Goal: Task Accomplishment & Management: Manage account settings

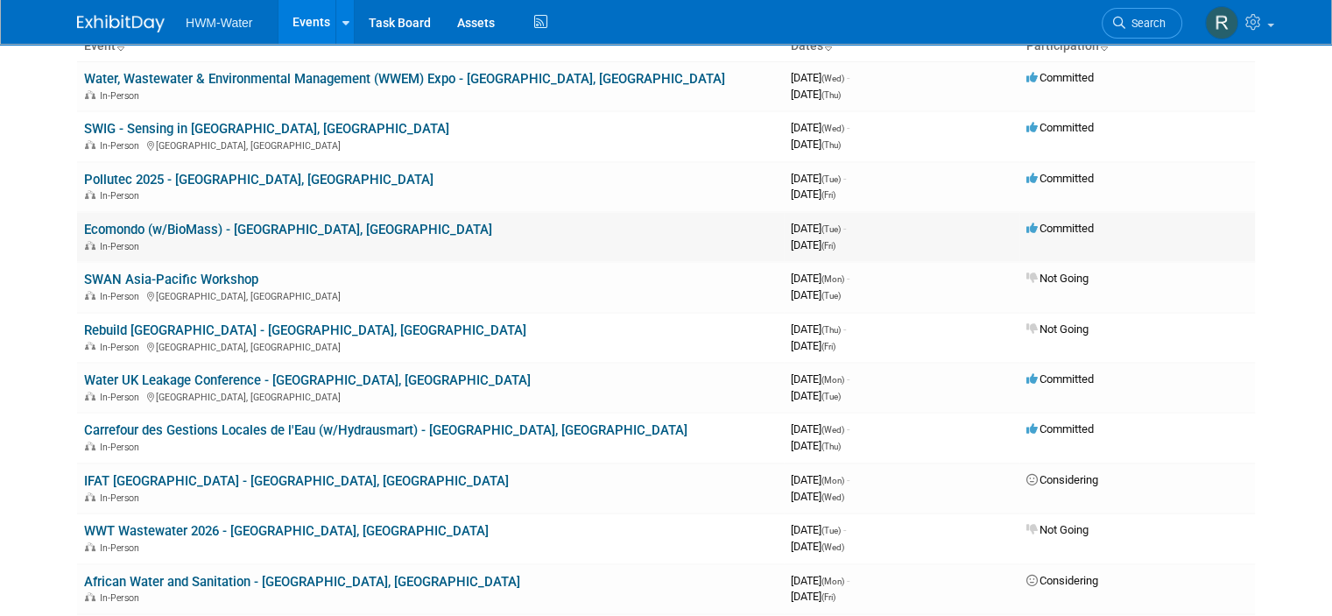
scroll to position [175, 0]
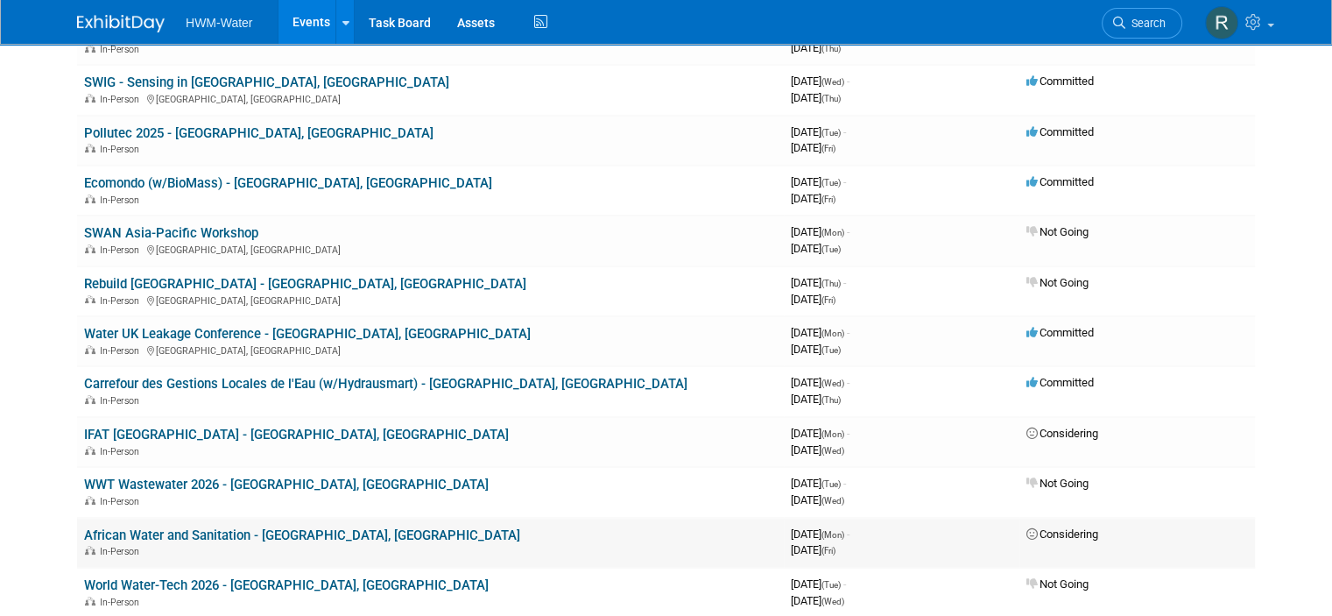
click at [183, 527] on link "African Water and Sanitation - [GEOGRAPHIC_DATA], [GEOGRAPHIC_DATA]" at bounding box center [302, 535] width 436 height 16
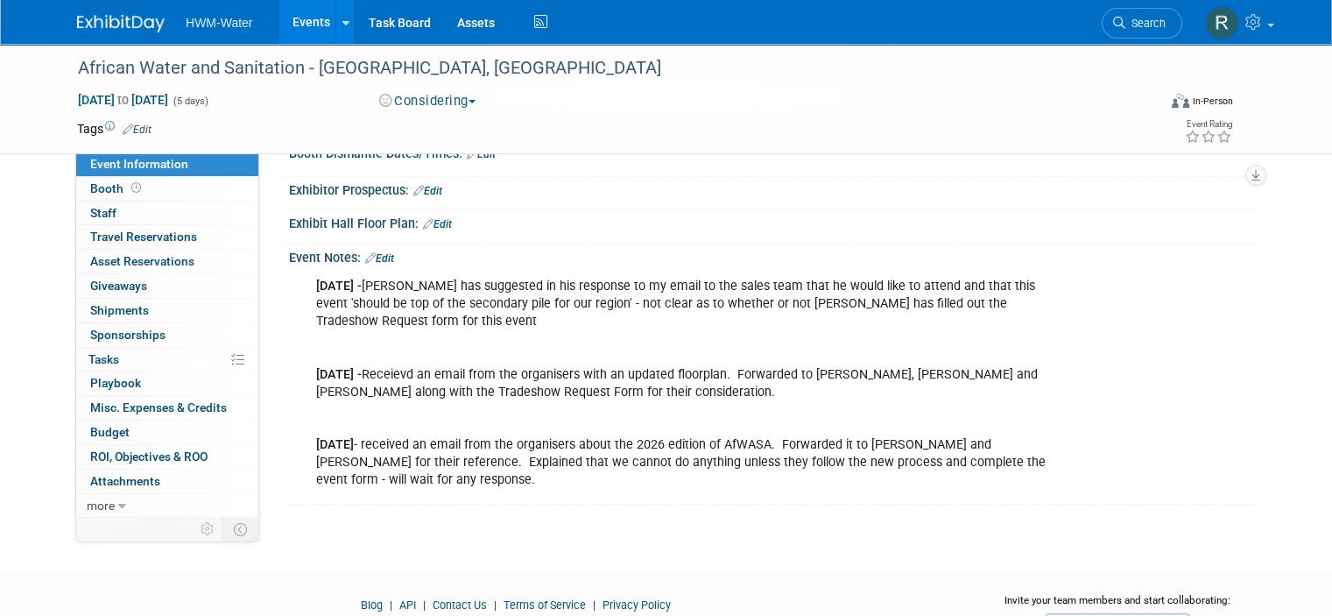
scroll to position [158, 0]
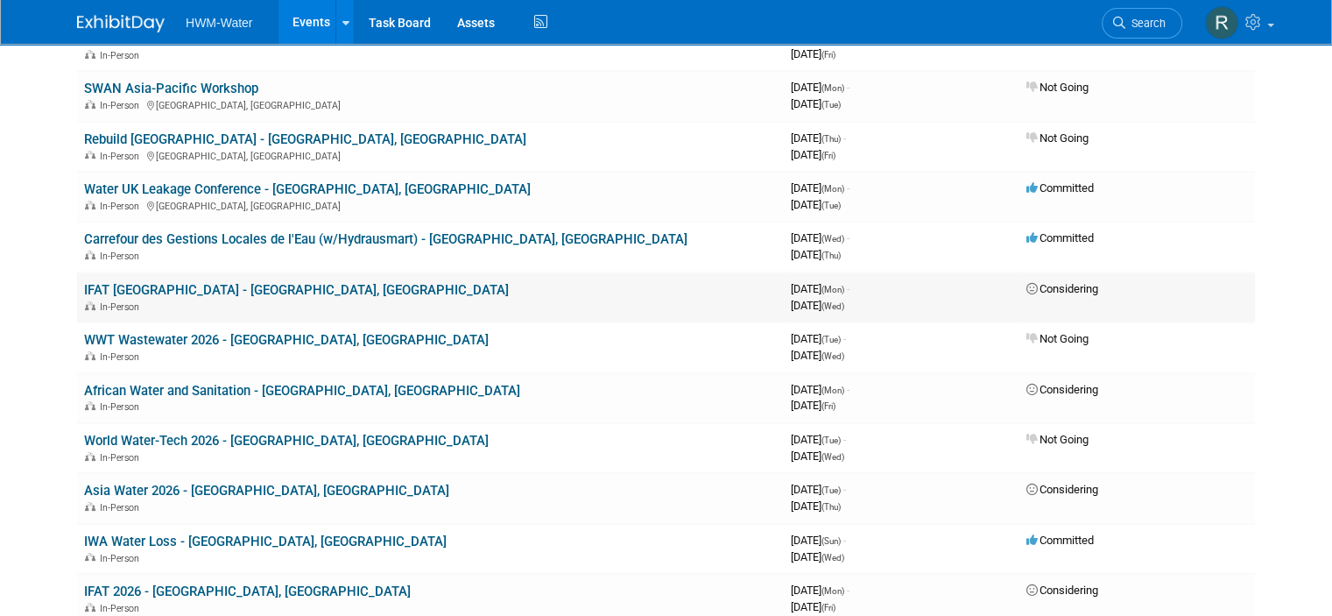
scroll to position [350, 0]
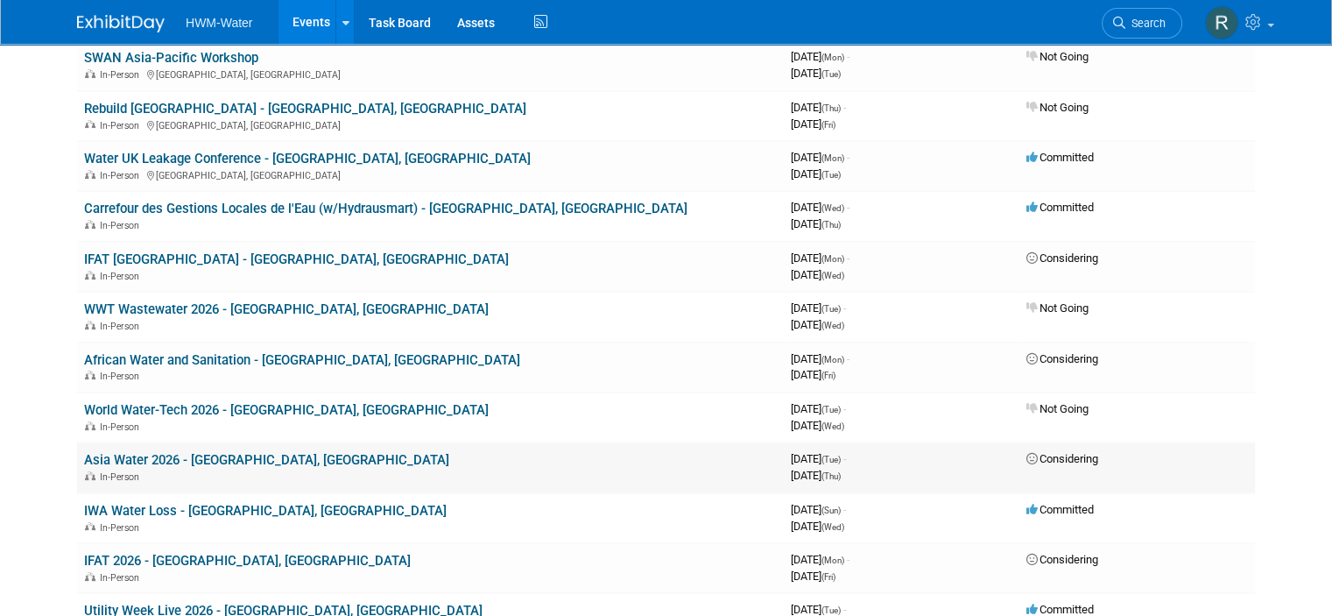
click at [248, 454] on link "Asia Water 2026 - [GEOGRAPHIC_DATA], [GEOGRAPHIC_DATA]" at bounding box center [266, 460] width 365 height 16
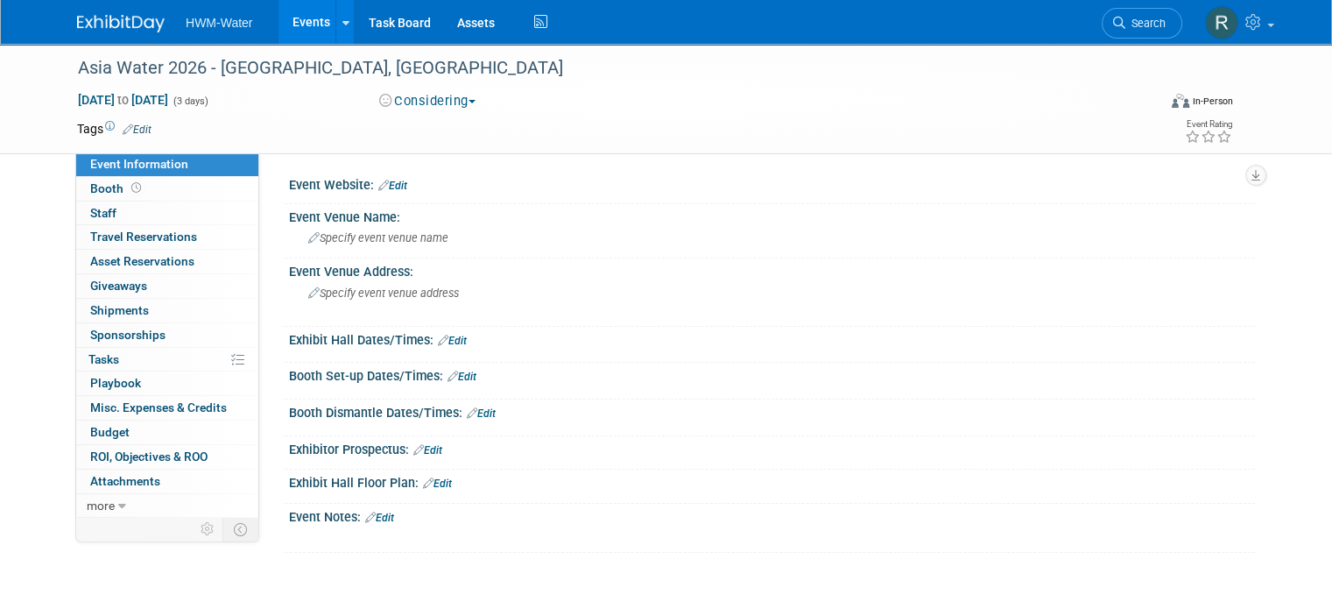
click at [390, 188] on link "Edit" at bounding box center [392, 186] width 29 height 12
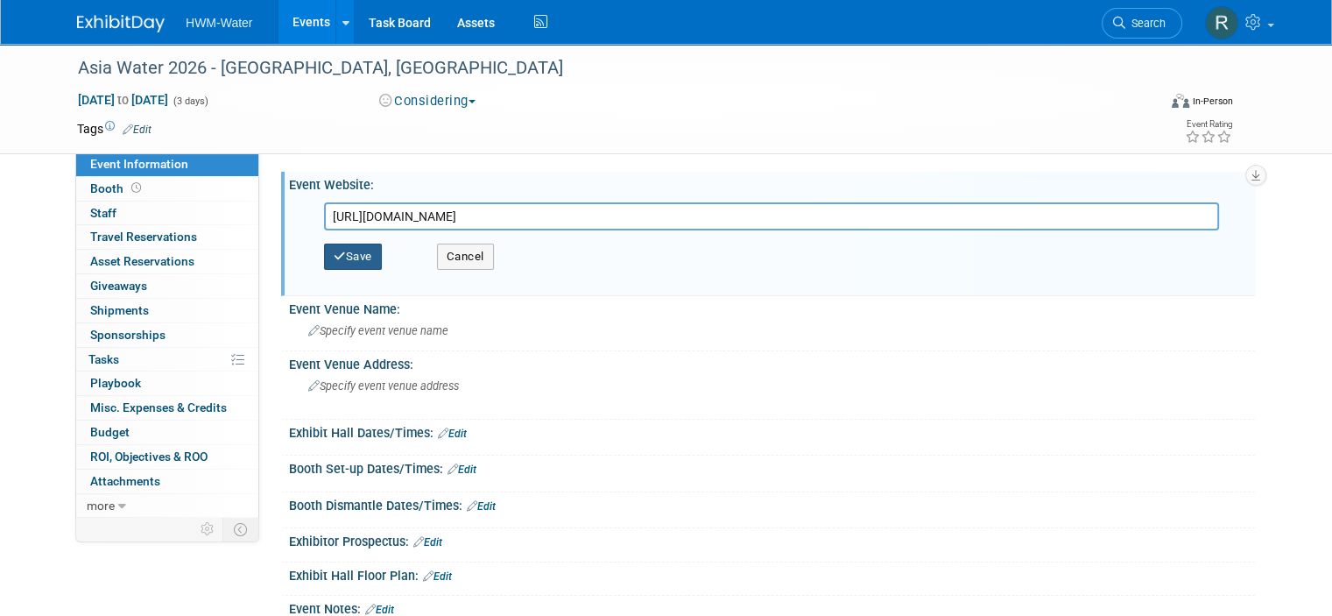
type input "https://www.asiawater.org/"
click at [351, 257] on button "Save" at bounding box center [353, 256] width 58 height 26
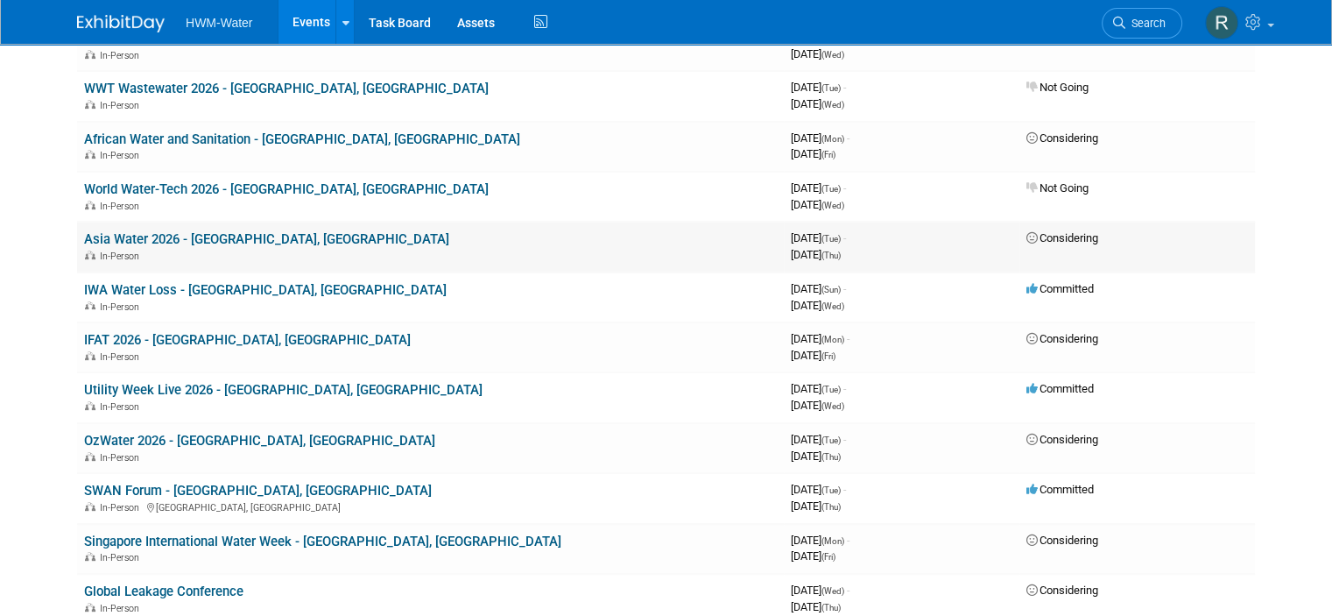
scroll to position [613, 0]
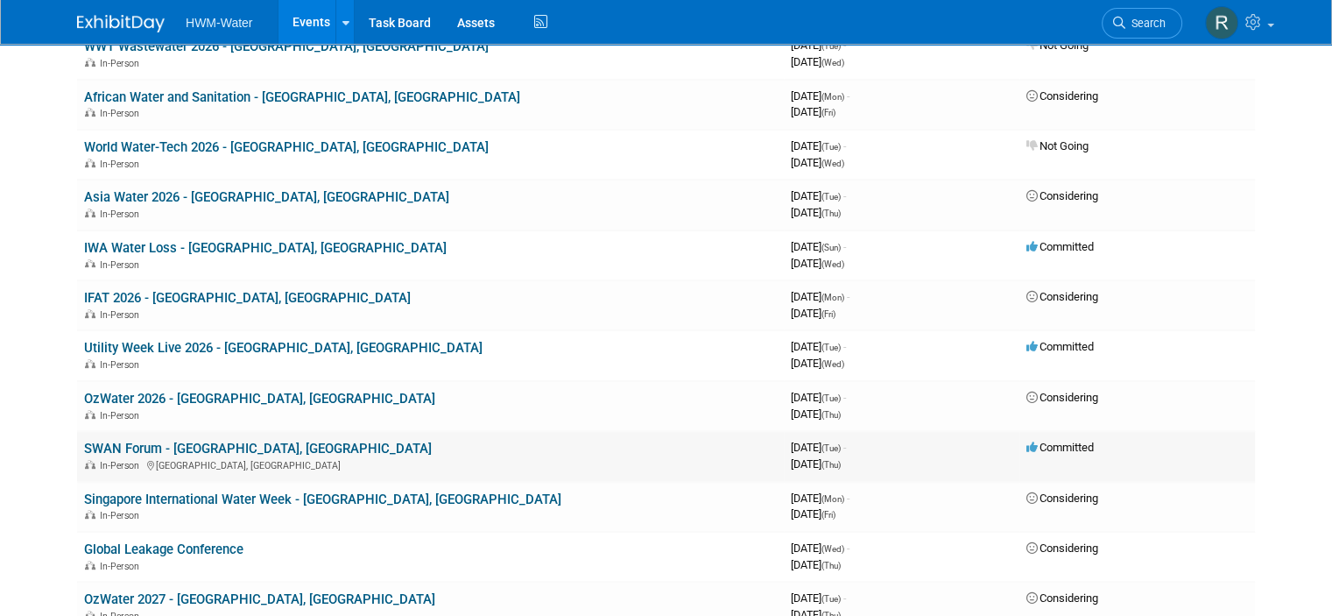
click at [681, 441] on td "SWAN Forum - Tampa, United States In-Person Tampa, FL" at bounding box center [430, 456] width 707 height 50
click at [276, 440] on link "SWAN Forum - [GEOGRAPHIC_DATA], [GEOGRAPHIC_DATA]" at bounding box center [258, 448] width 348 height 16
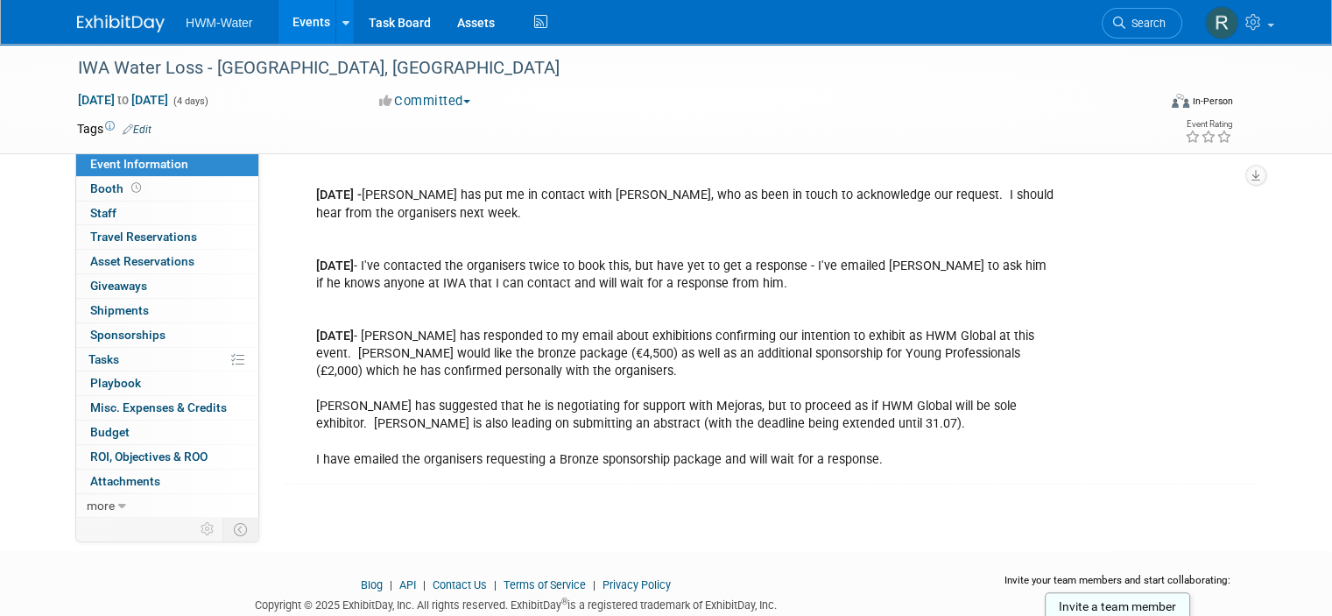
scroll to position [701, 0]
